Goal: Navigation & Orientation: Find specific page/section

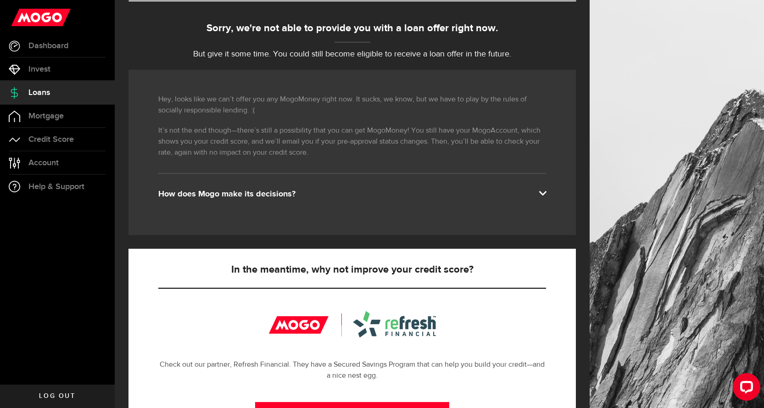
scroll to position [92, 0]
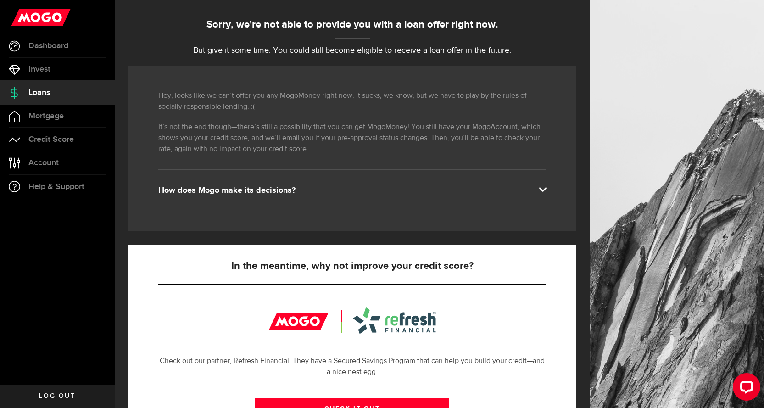
click at [296, 185] on div "How does Mogo make its decisions?" at bounding box center [352, 190] width 388 height 11
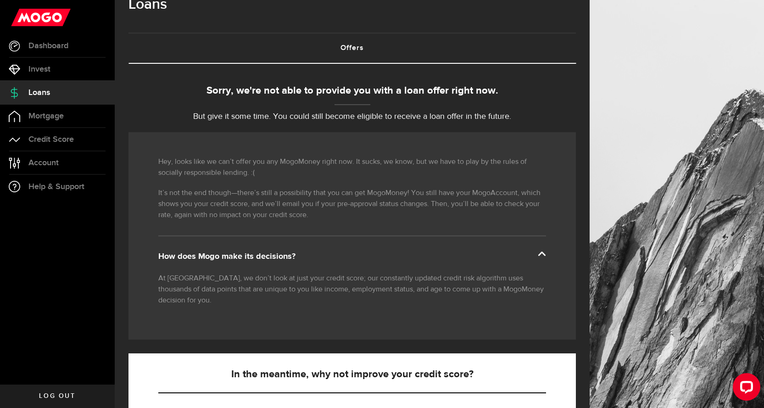
scroll to position [0, 0]
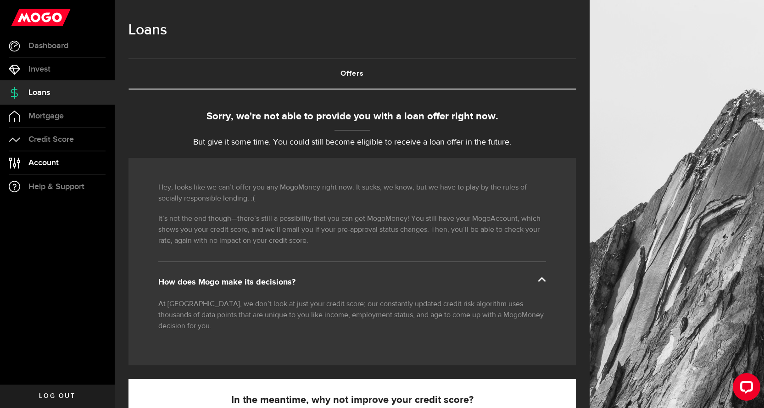
click at [52, 161] on span "Account" at bounding box center [43, 163] width 30 height 8
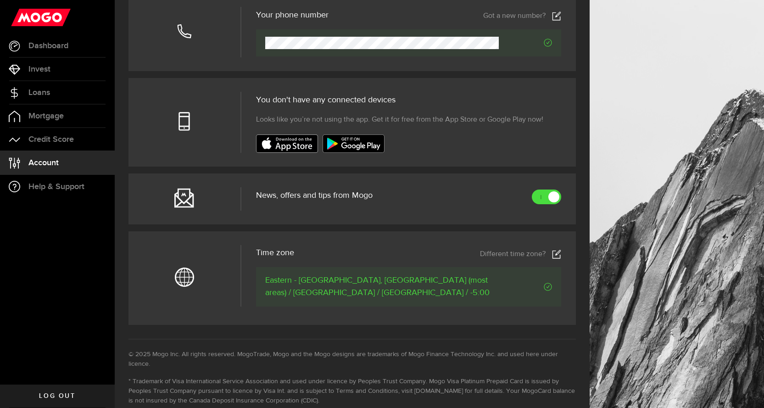
scroll to position [275, 0]
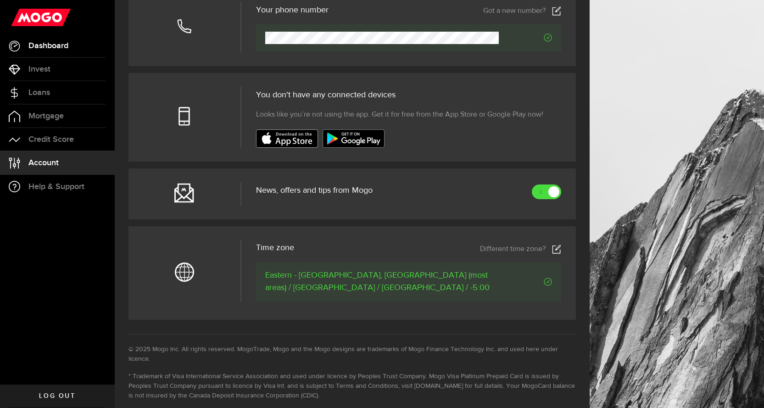
click at [48, 52] on link "Dashboard" at bounding box center [57, 45] width 115 height 23
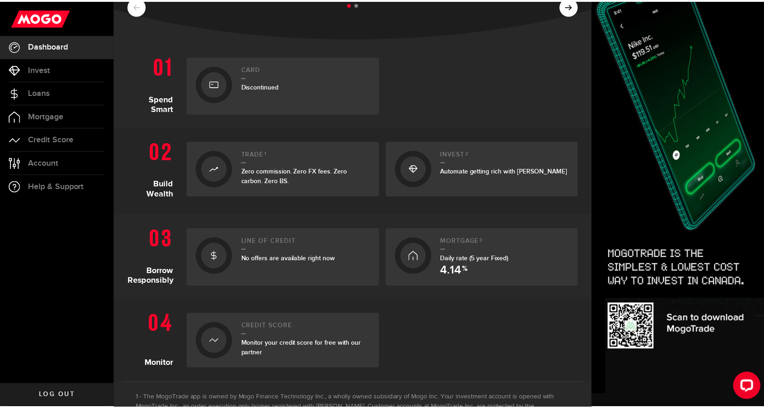
scroll to position [184, 0]
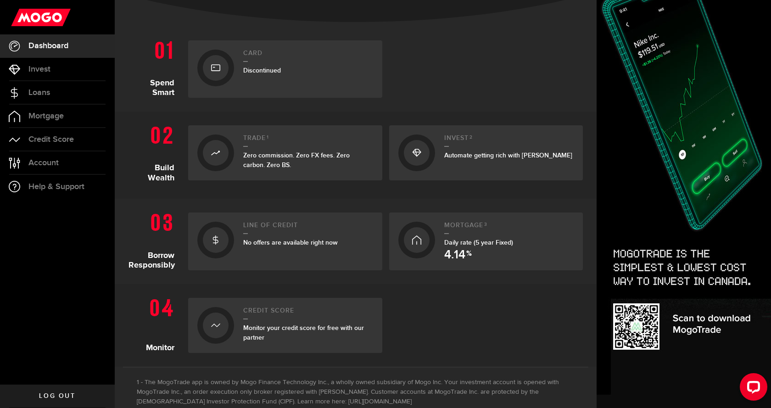
click at [302, 246] on span "No offers are available right now" at bounding box center [290, 243] width 95 height 8
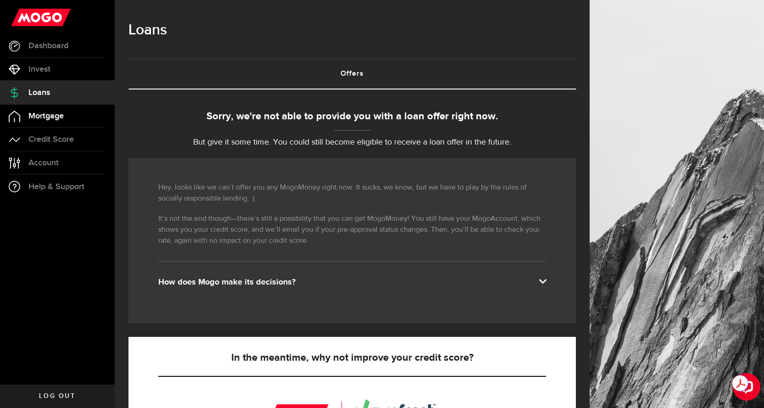
click at [63, 119] on span "Mortgage" at bounding box center [45, 116] width 35 height 8
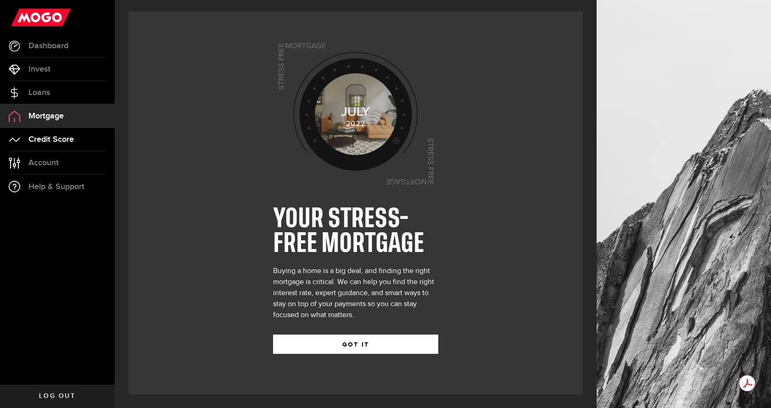
click at [65, 143] on span "Credit Score" at bounding box center [50, 139] width 45 height 8
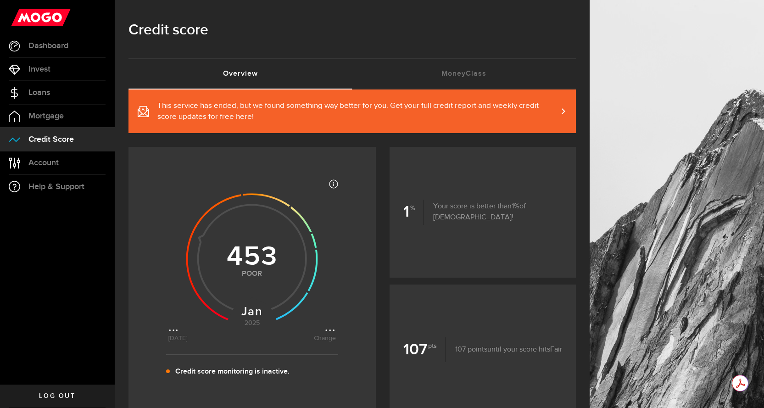
click at [308, 117] on span "This service has ended, but we found something way better for you. Get your ful…" at bounding box center [357, 112] width 400 height 22
click at [49, 165] on span "Account" at bounding box center [43, 163] width 30 height 8
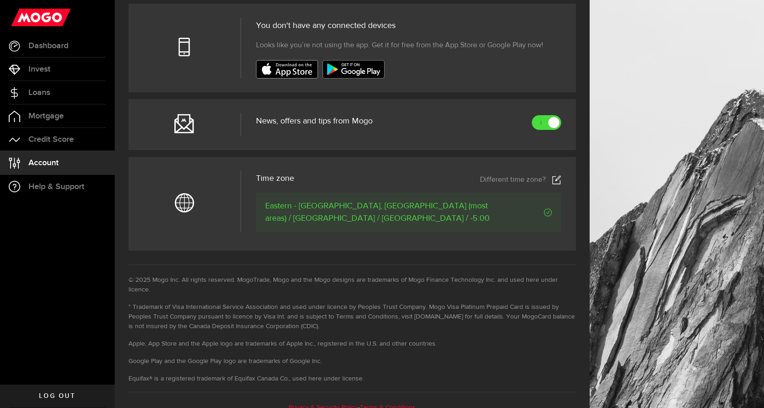
scroll to position [346, 0]
click at [42, 43] on span "Dashboard" at bounding box center [48, 46] width 40 height 8
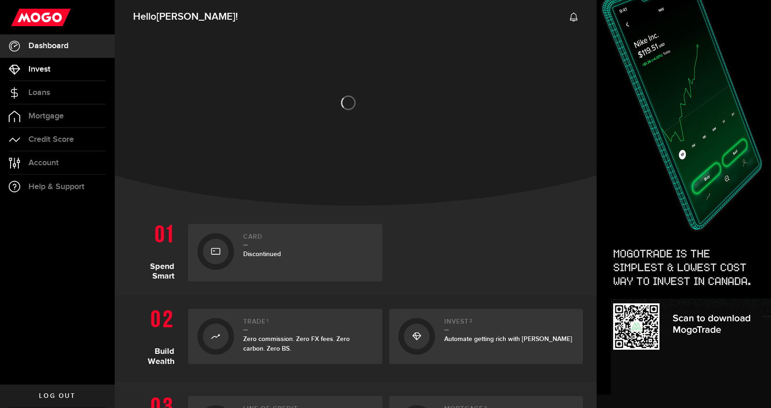
click at [52, 72] on link "Invest" at bounding box center [57, 69] width 115 height 23
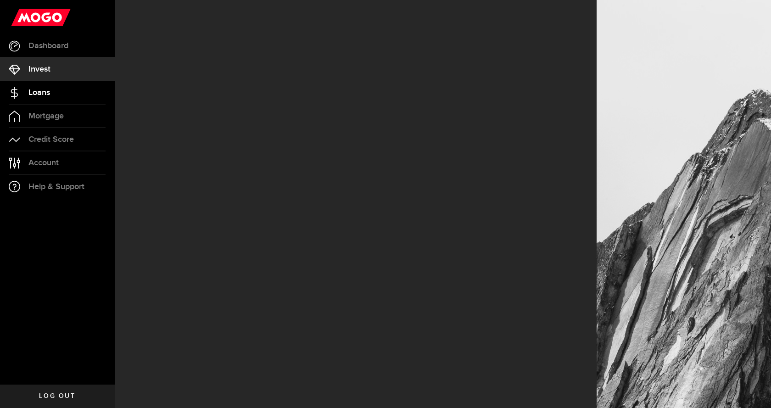
click at [53, 92] on link "Loans" at bounding box center [57, 92] width 115 height 23
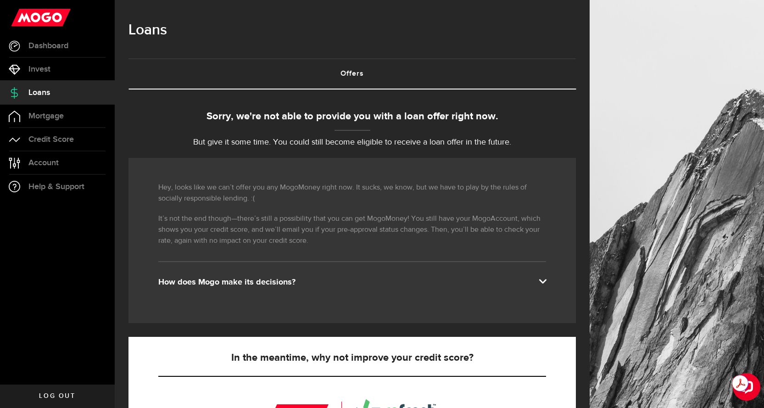
click at [52, 399] on span "Log out" at bounding box center [57, 396] width 36 height 6
